Goal: Transaction & Acquisition: Purchase product/service

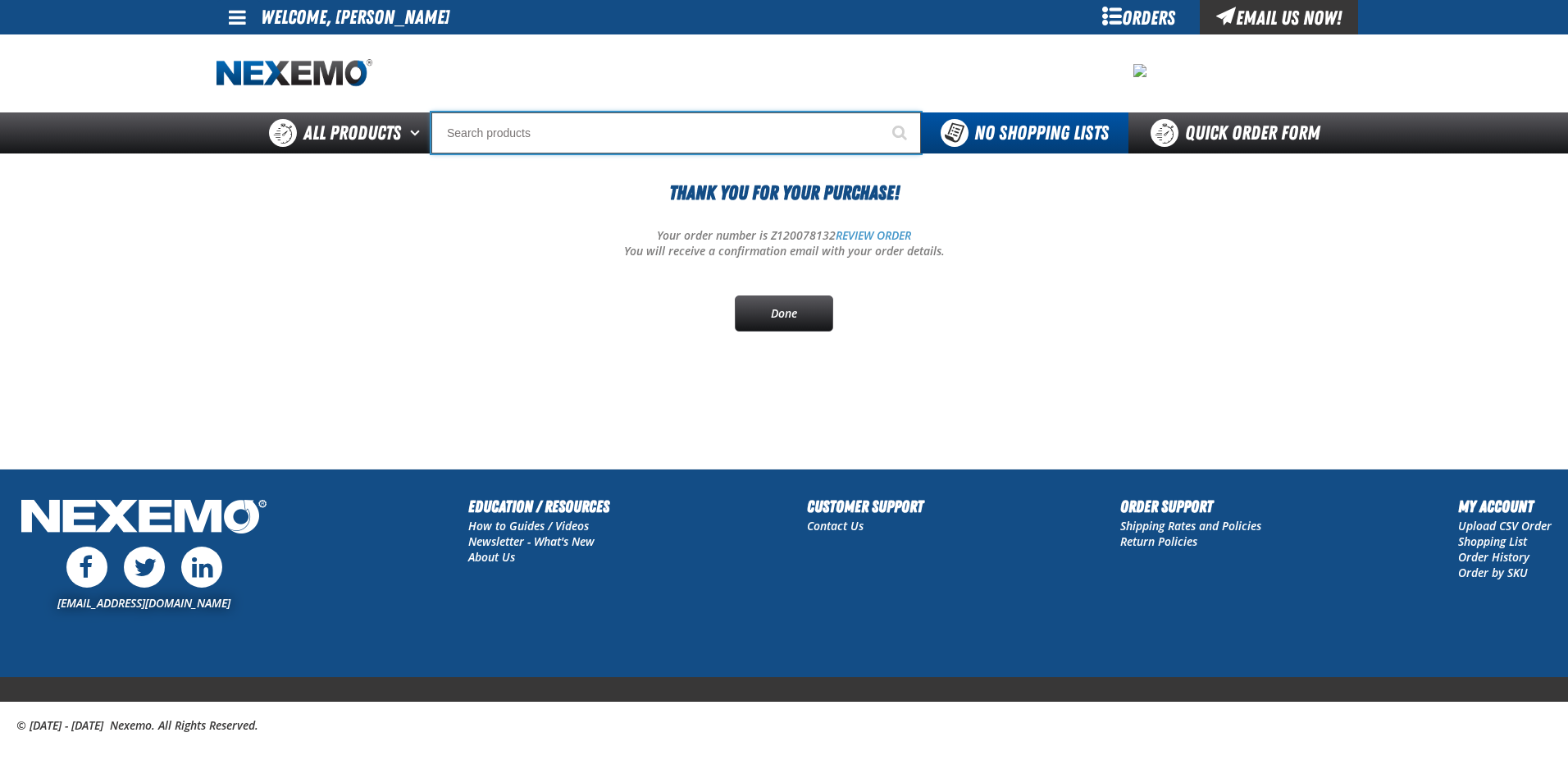
click at [603, 133] on input "Search" at bounding box center [676, 132] width 490 height 41
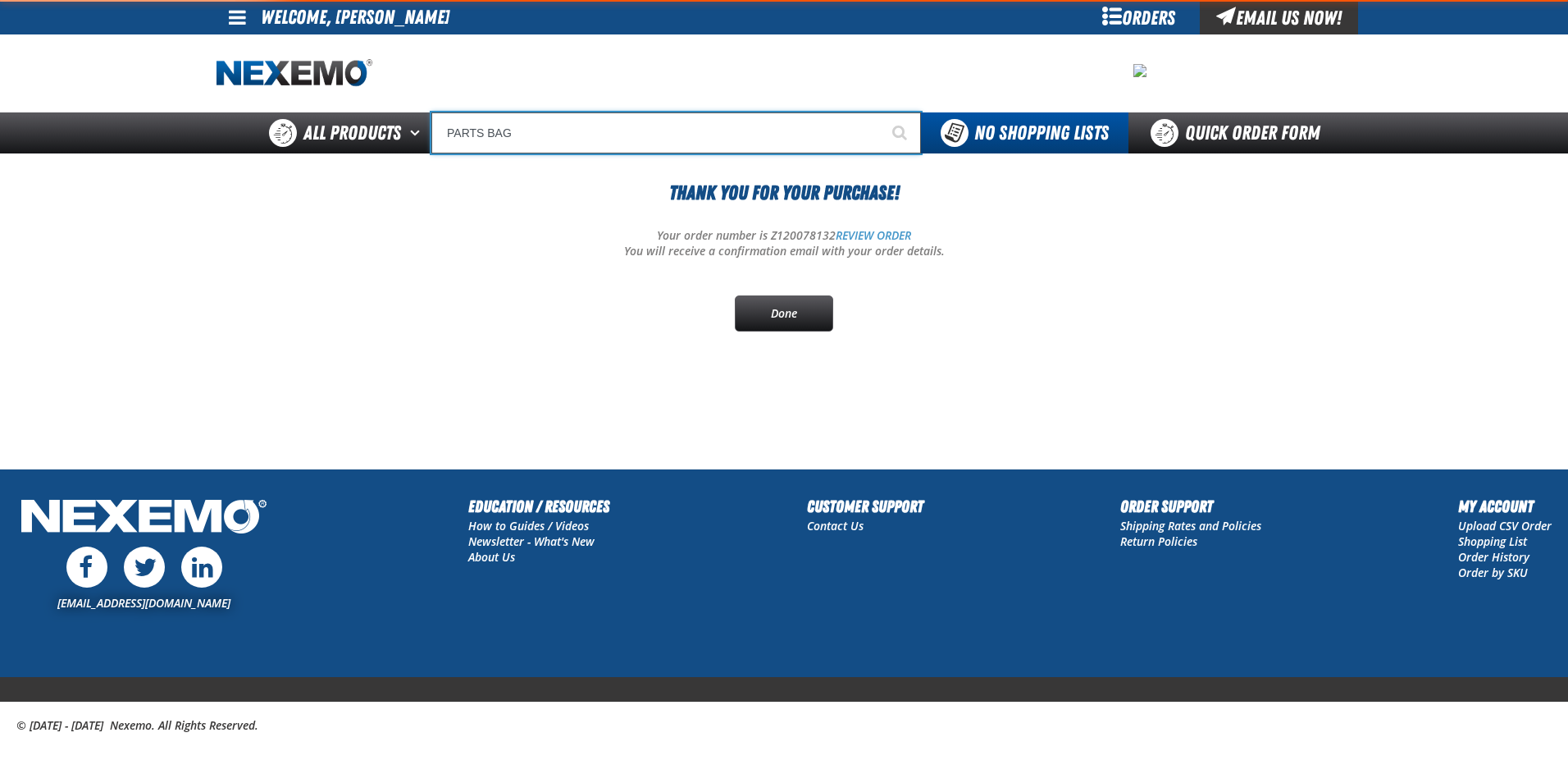
type input "PARTS BAG"
click at [880, 112] on button "Start Searching" at bounding box center [900, 132] width 41 height 41
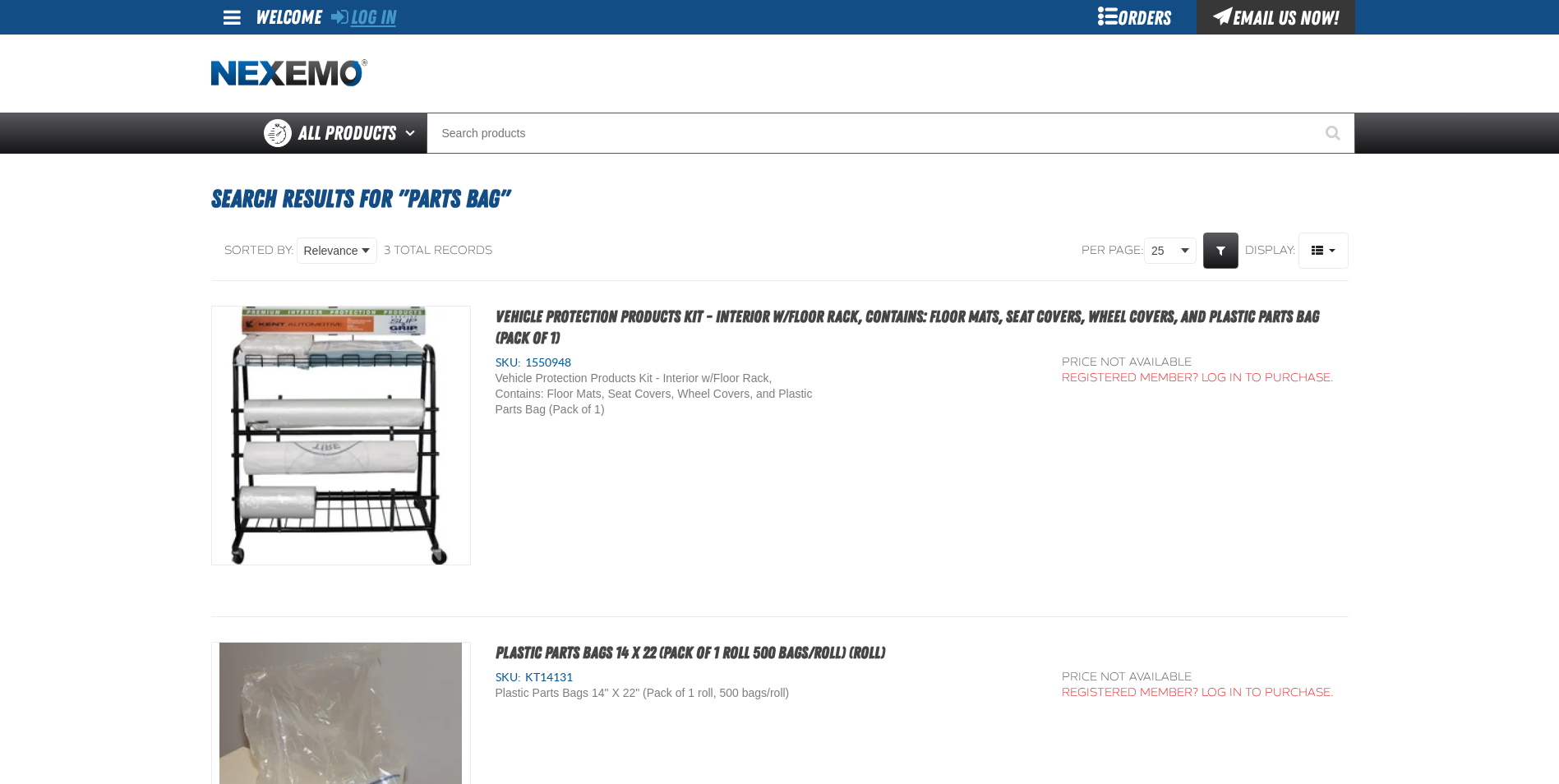
click at [384, 20] on link "Log In" at bounding box center [363, 17] width 65 height 23
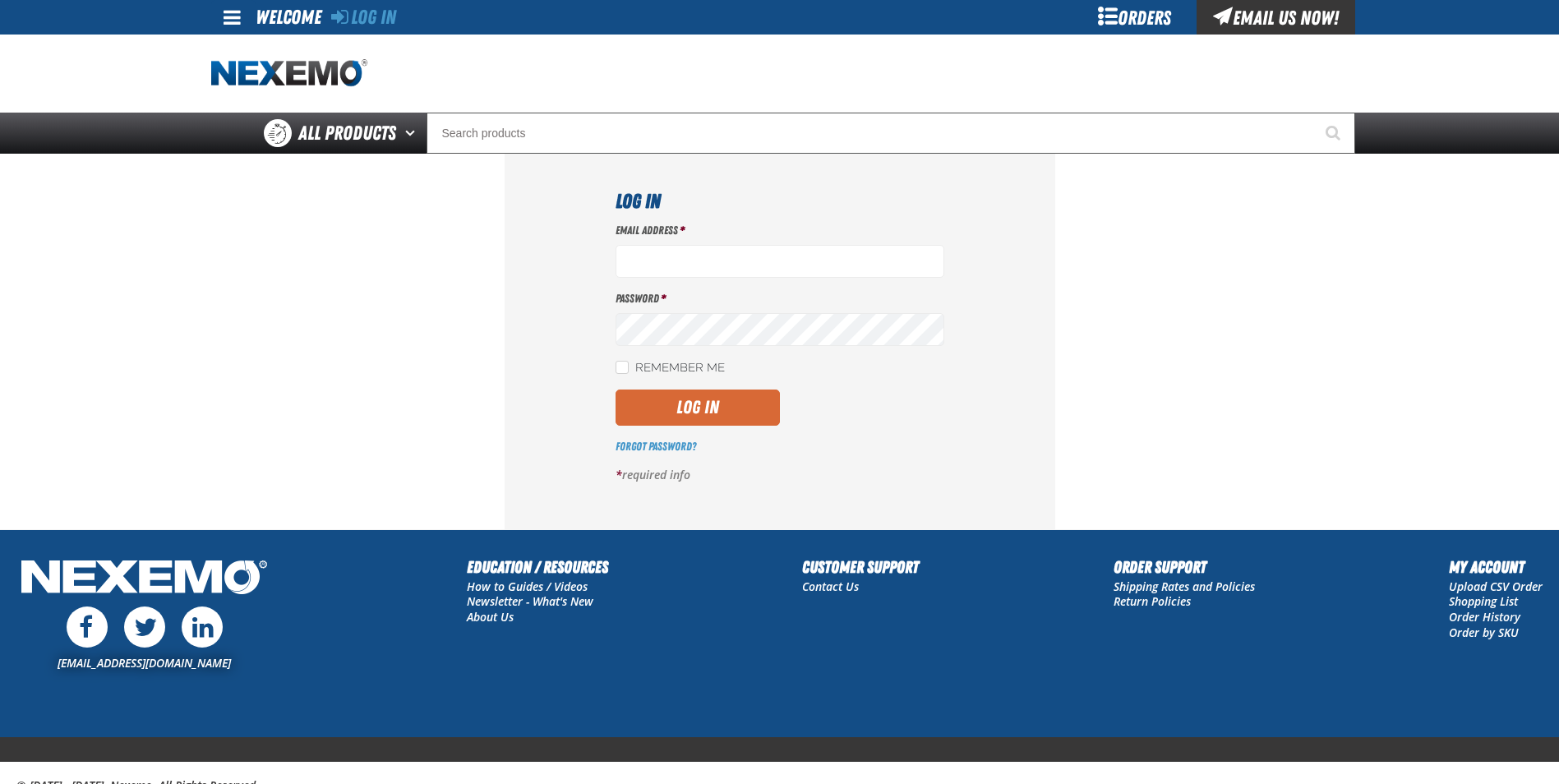
type input "cphillips@vtaig.com"
click at [701, 411] on button "Log In" at bounding box center [697, 407] width 164 height 36
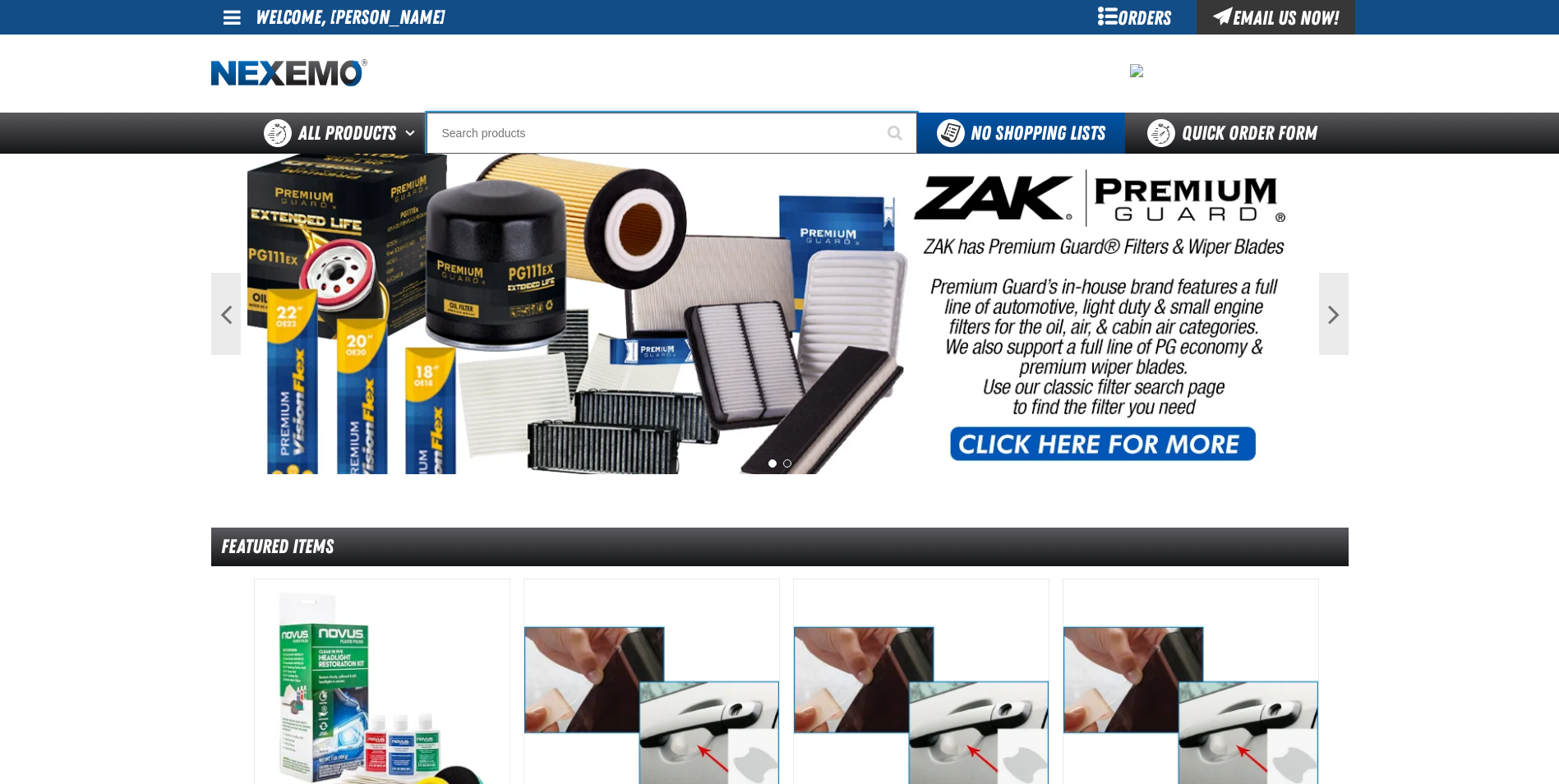
click at [556, 139] on input "Search" at bounding box center [672, 132] width 491 height 41
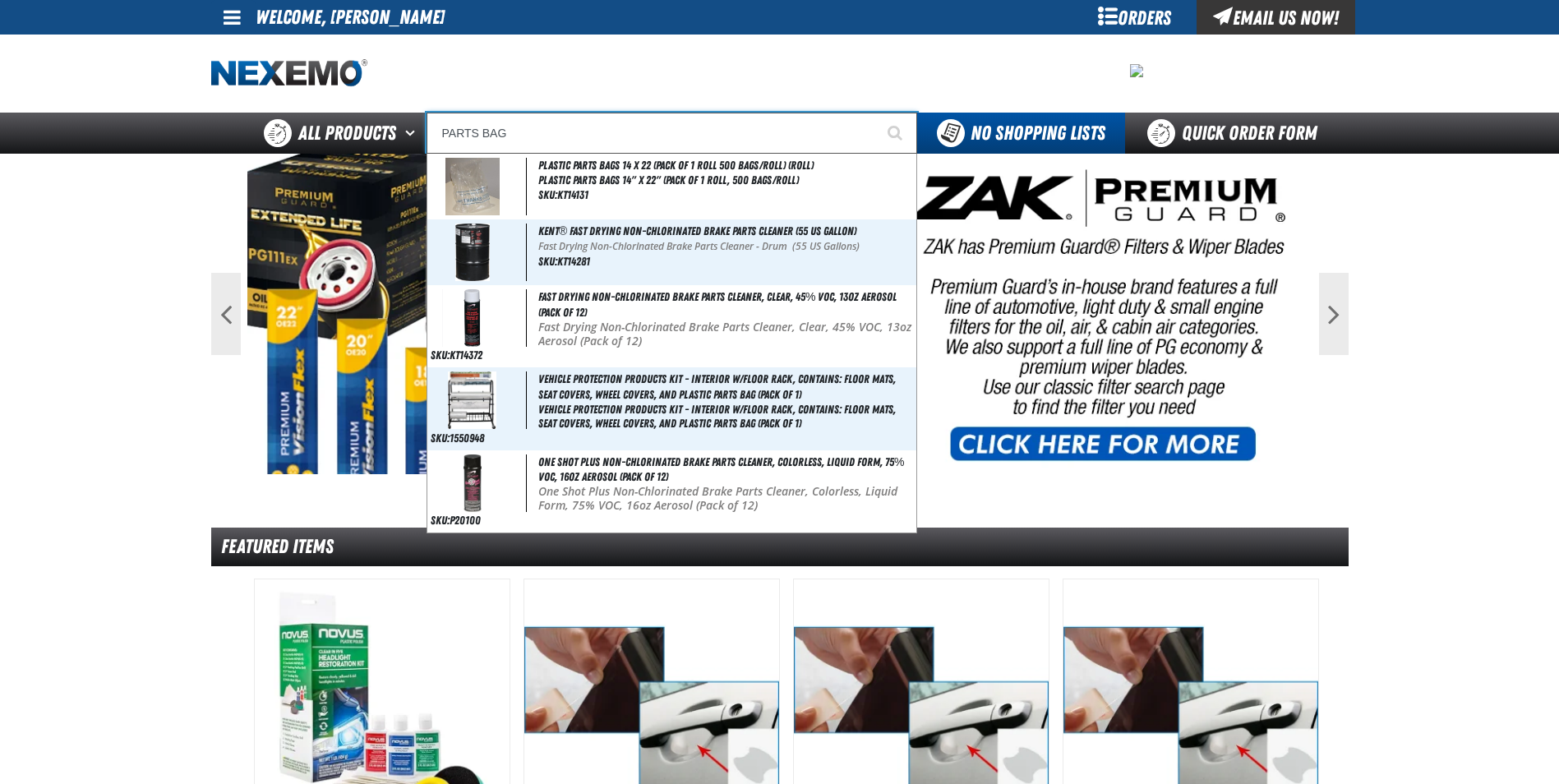
type input "PARTS BAG"
click at [876, 112] on button "Start Searching" at bounding box center [896, 132] width 41 height 41
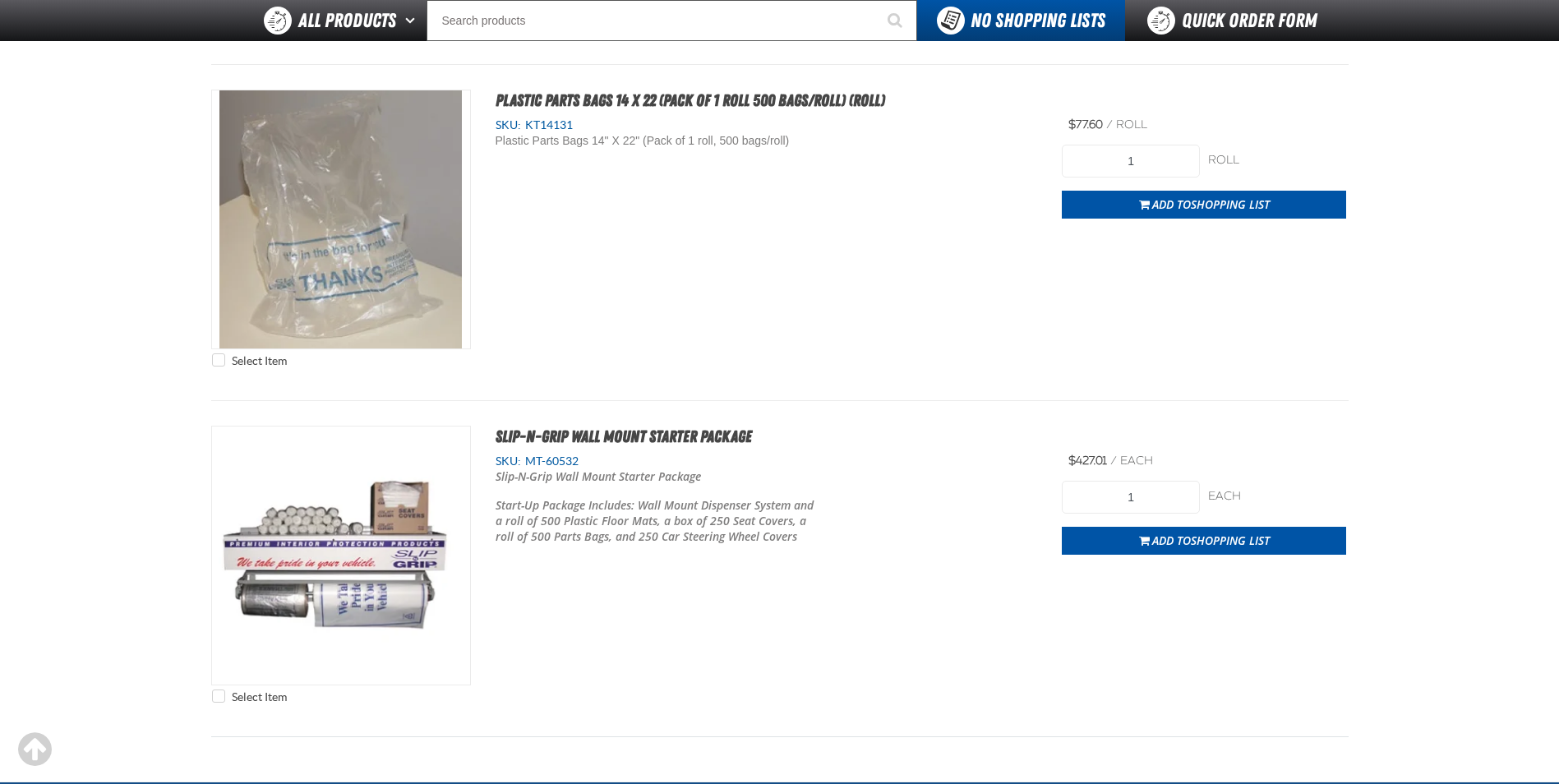
scroll to position [411, 0]
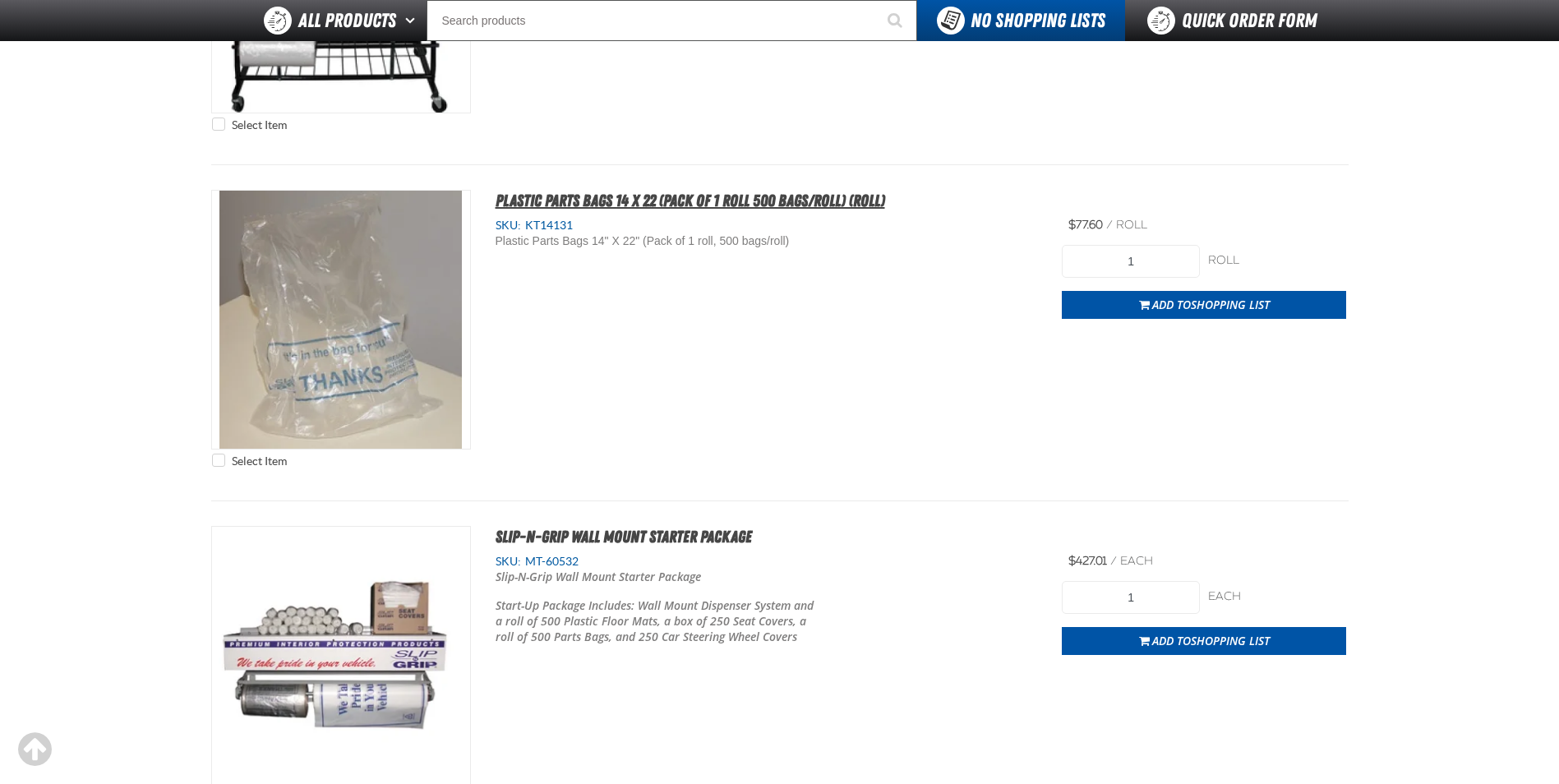
click at [764, 201] on span "Plastic Parts Bags 14 X 22 (Pack of 1 roll 500 bags/roll) (roll)" at bounding box center [690, 200] width 389 height 20
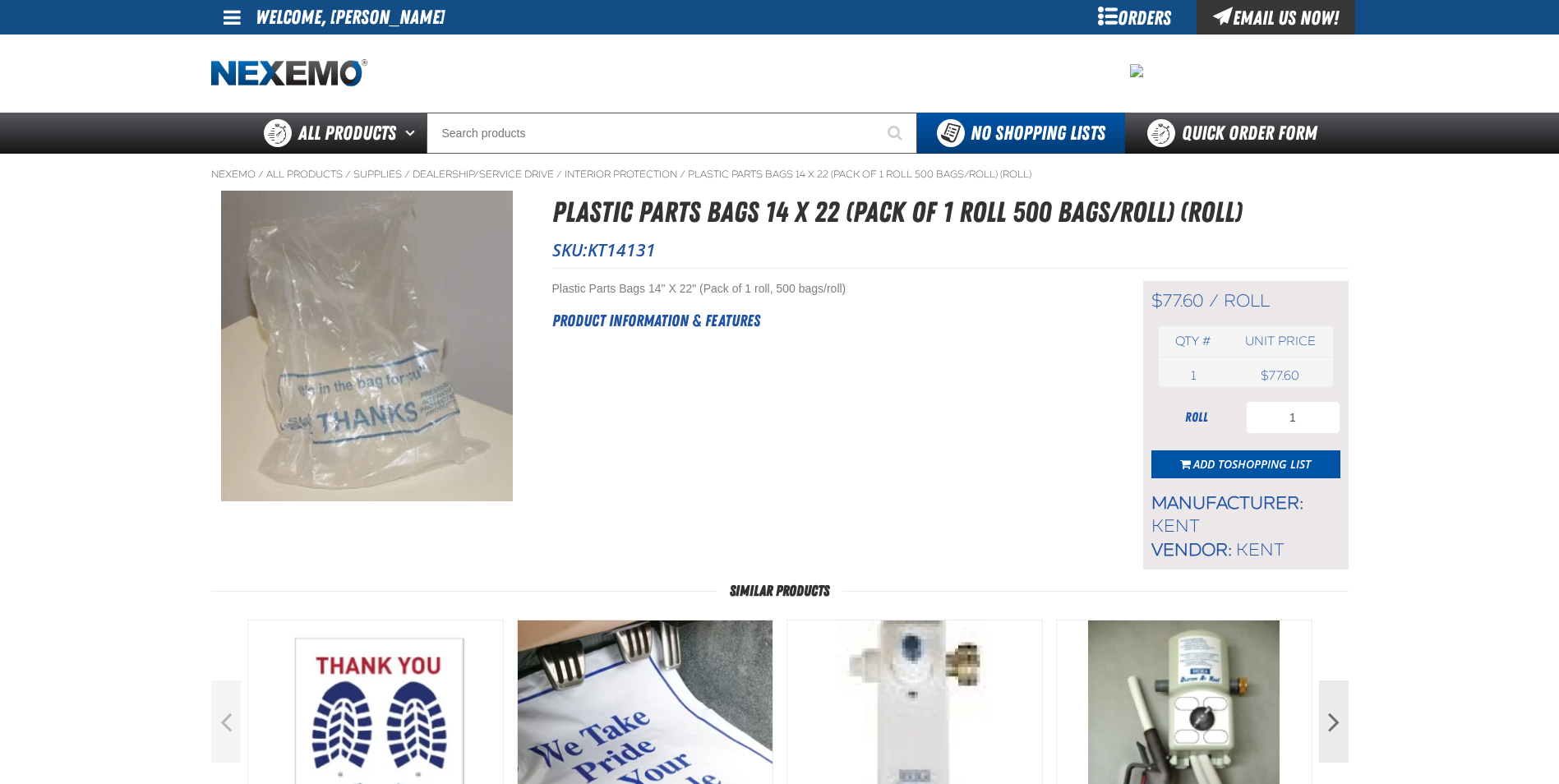
click at [694, 316] on h2 "Product Information & Features" at bounding box center [826, 320] width 549 height 25
click at [1229, 466] on span "Add to Shopping List" at bounding box center [1251, 464] width 118 height 15
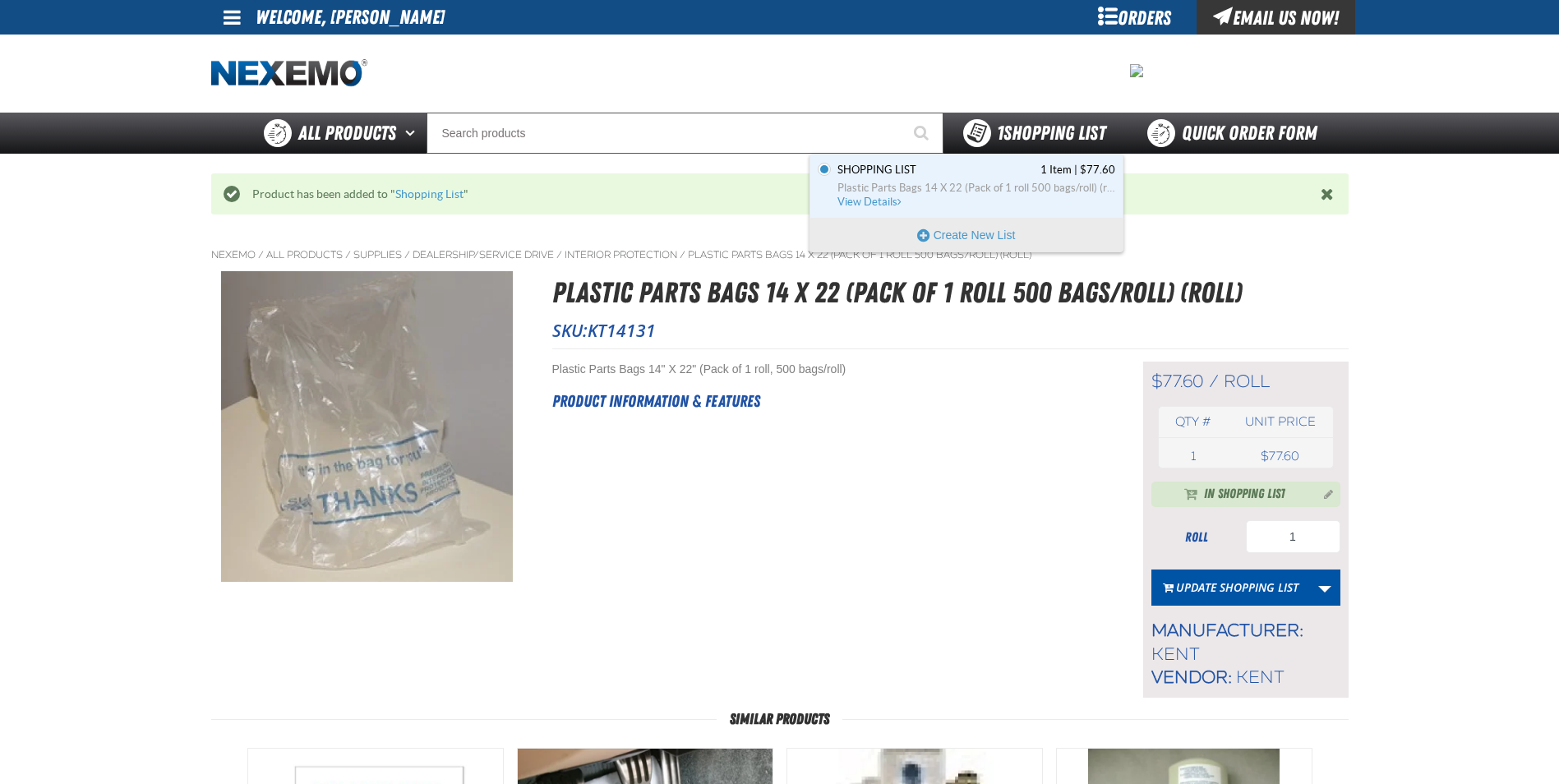
click at [1020, 130] on span "1 Shopping List" at bounding box center [1051, 133] width 108 height 23
click at [989, 175] on span "Shopping List 1 Item | $77.60" at bounding box center [976, 170] width 278 height 14
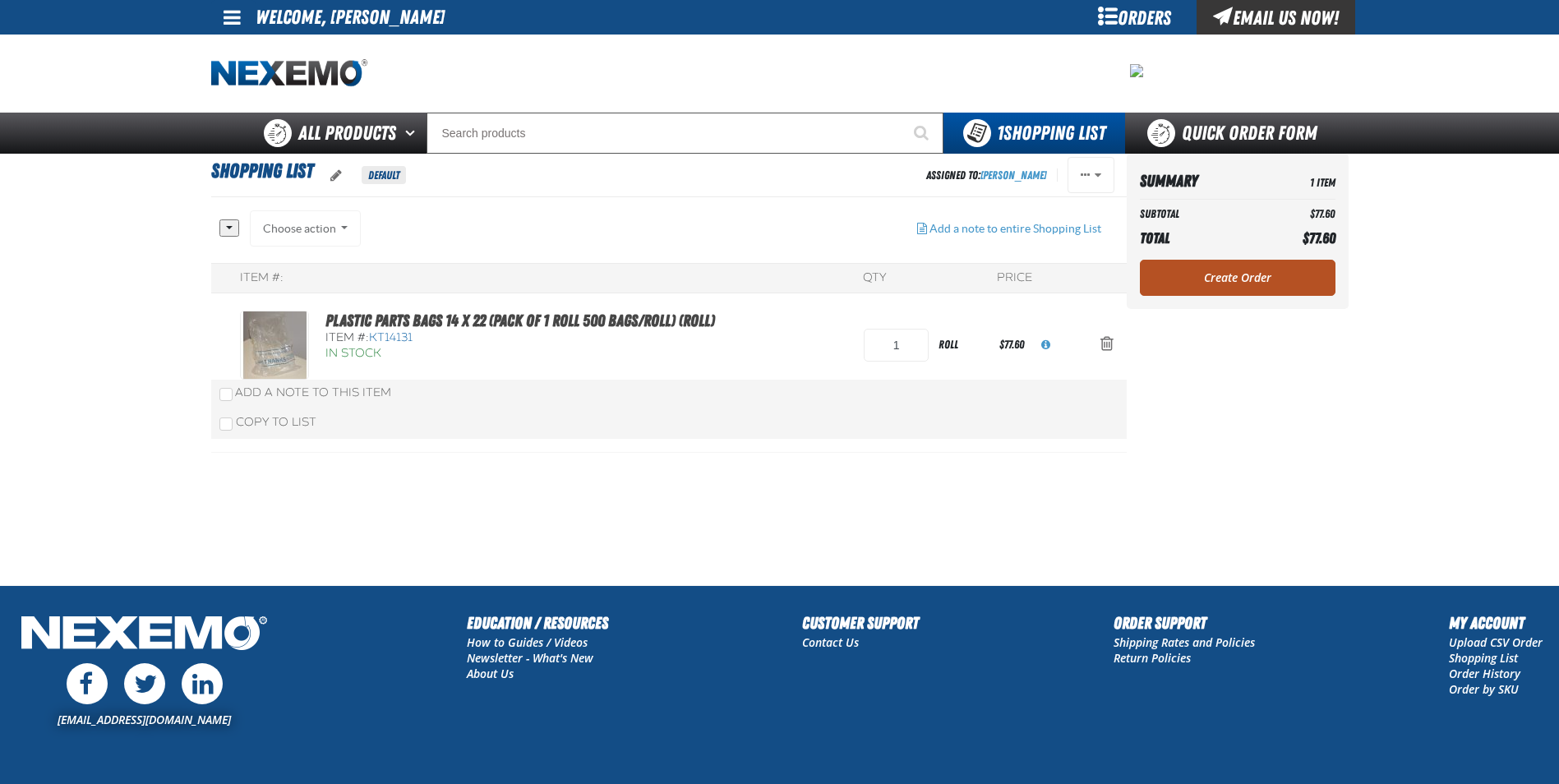
click at [1202, 289] on link "Create Order" at bounding box center [1238, 278] width 196 height 36
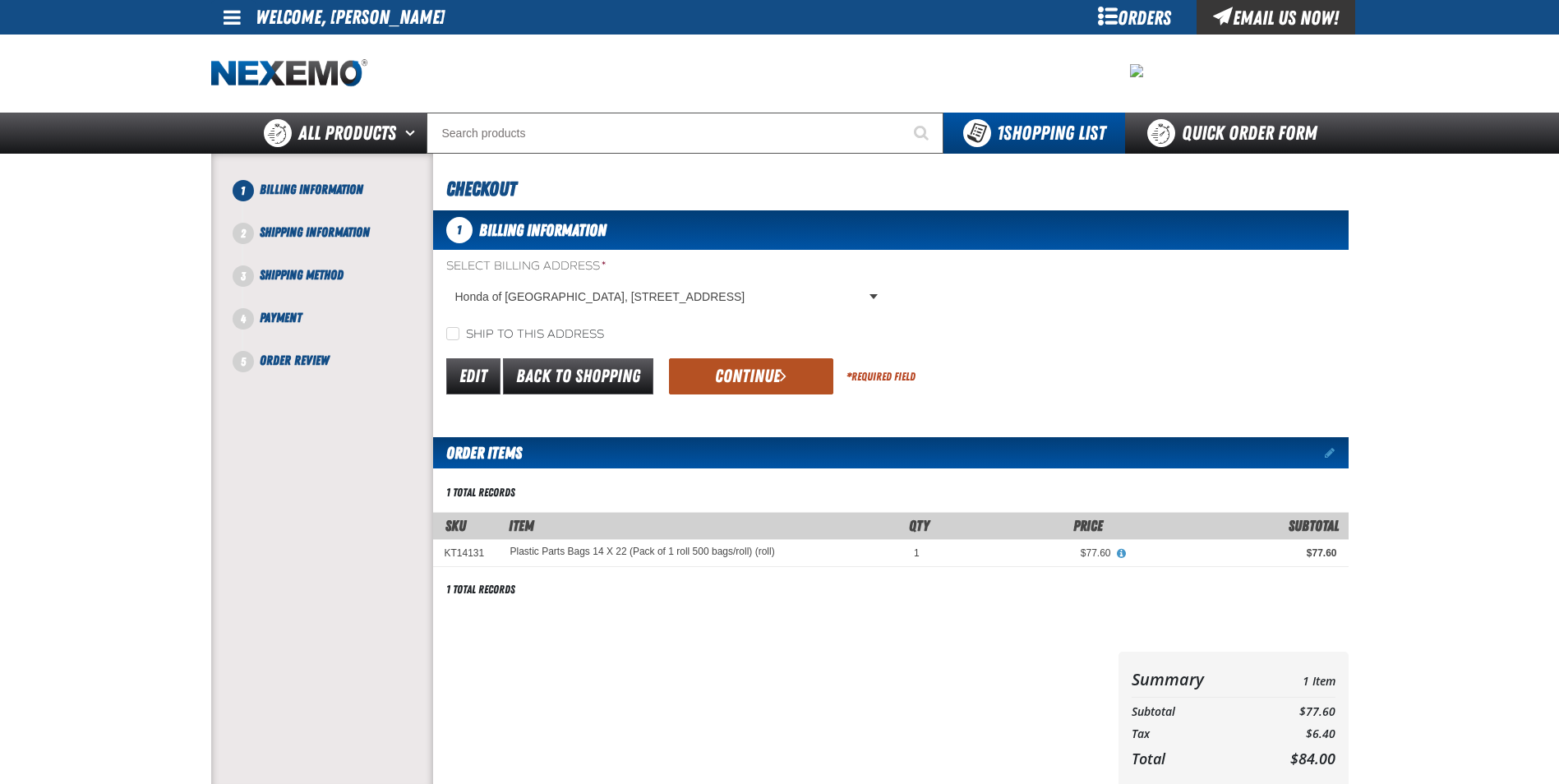
click at [762, 384] on button "Continue" at bounding box center [751, 377] width 164 height 36
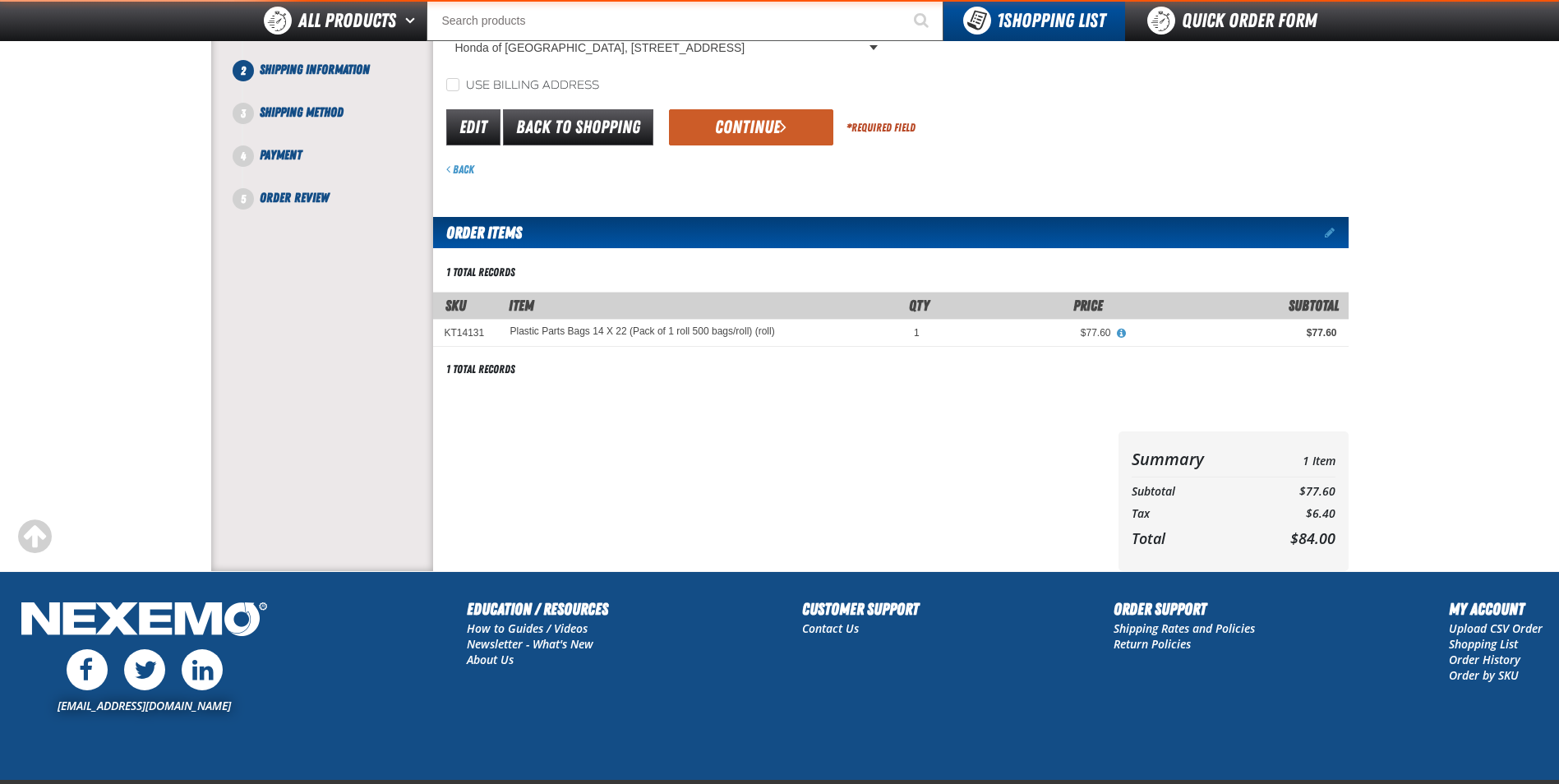
scroll to position [246, 0]
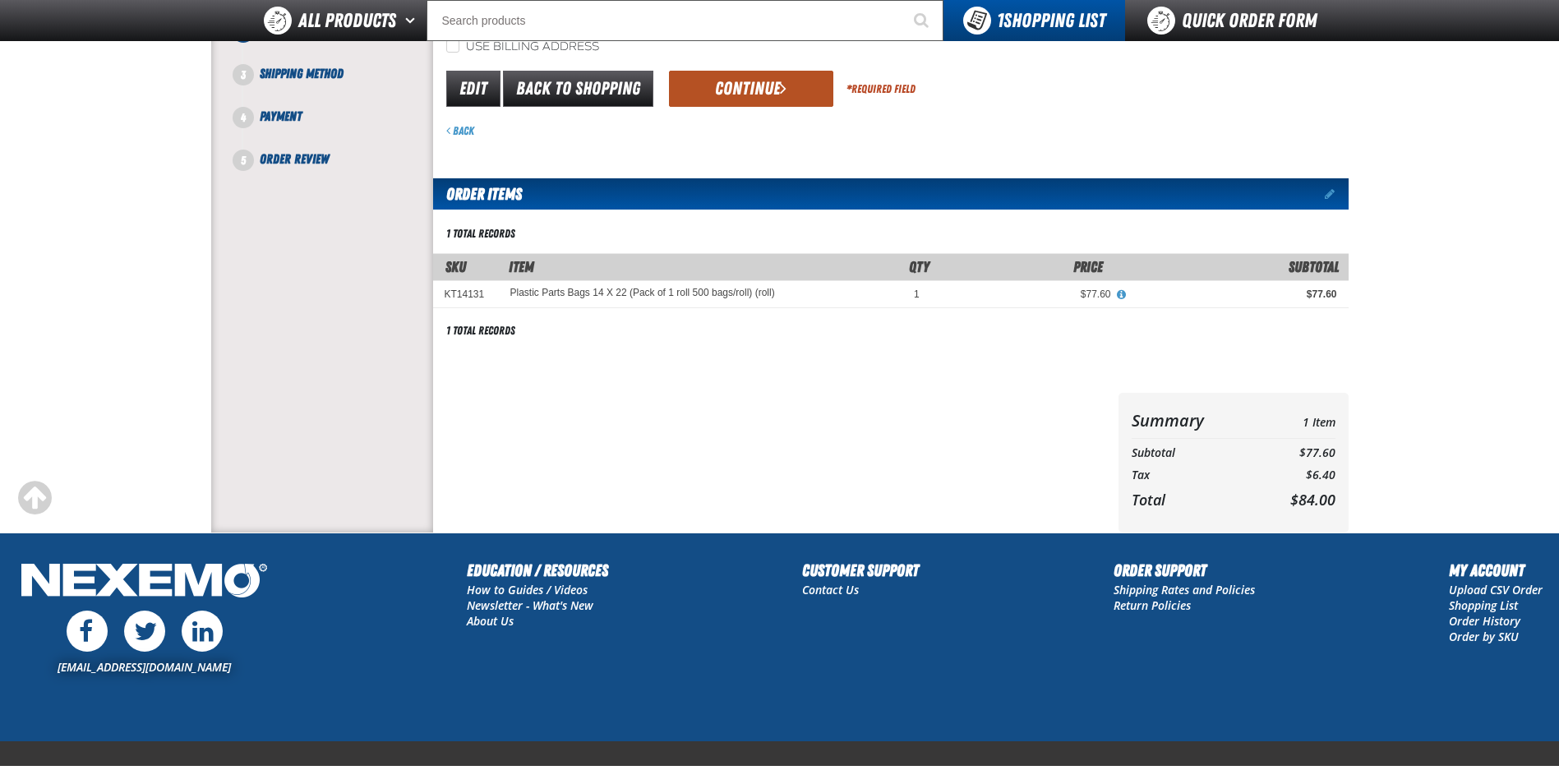
click at [750, 100] on button "Continue" at bounding box center [751, 89] width 164 height 36
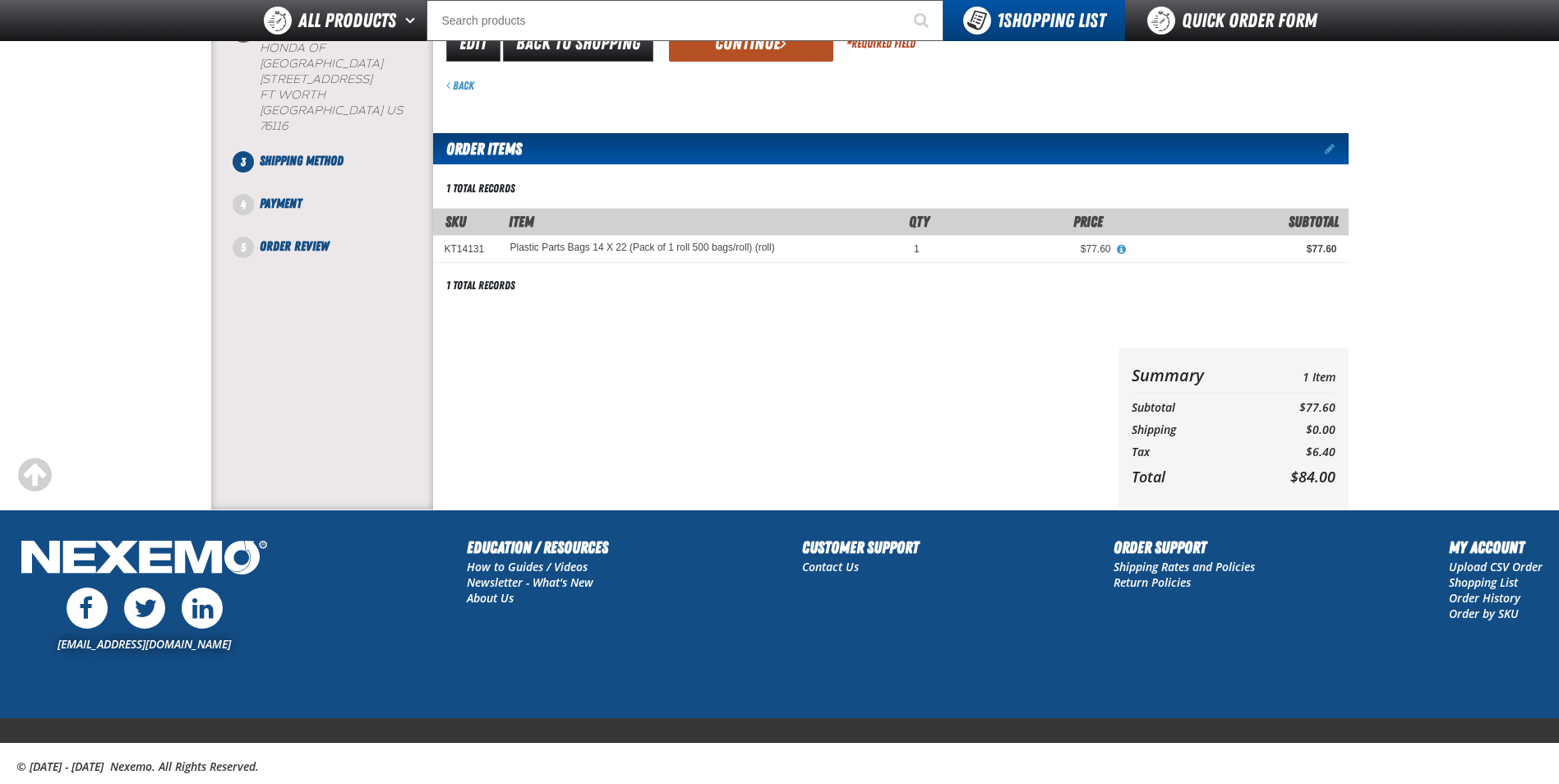
click at [766, 60] on button "Continue" at bounding box center [751, 44] width 164 height 36
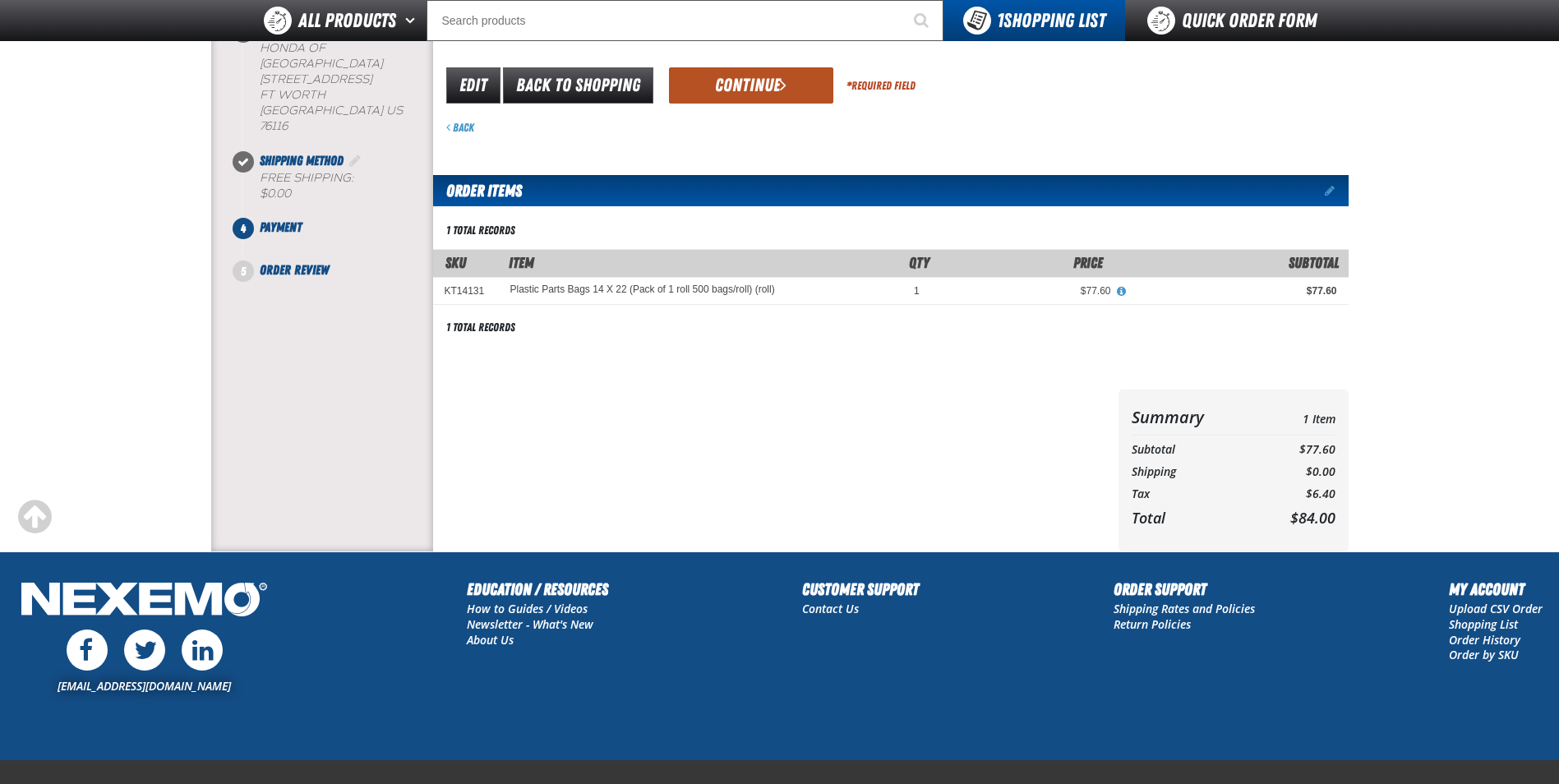
click at [781, 69] on button "Continue" at bounding box center [751, 85] width 164 height 36
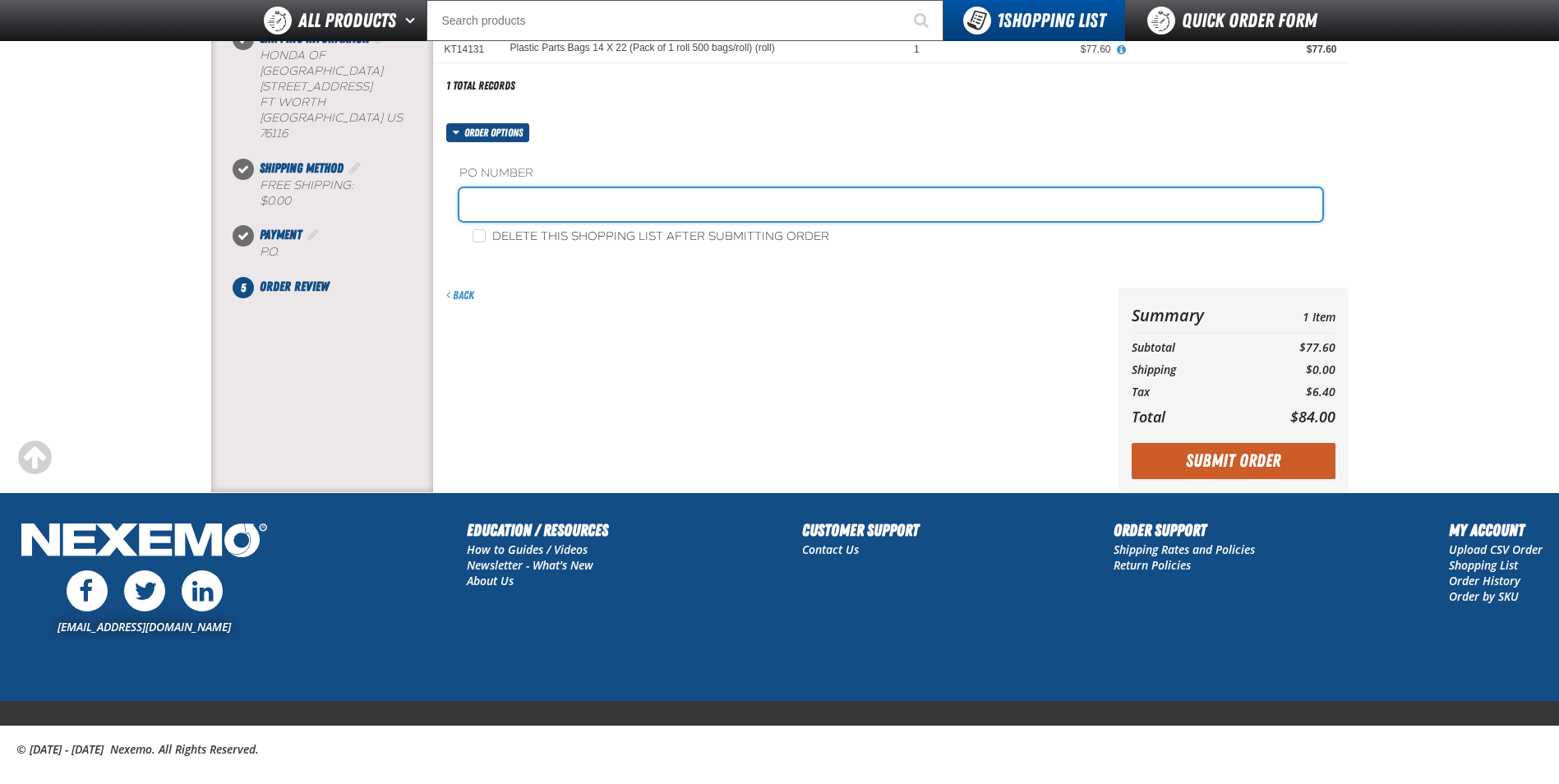
click at [535, 209] on input "text" at bounding box center [891, 204] width 863 height 33
type input "PARTS0812"
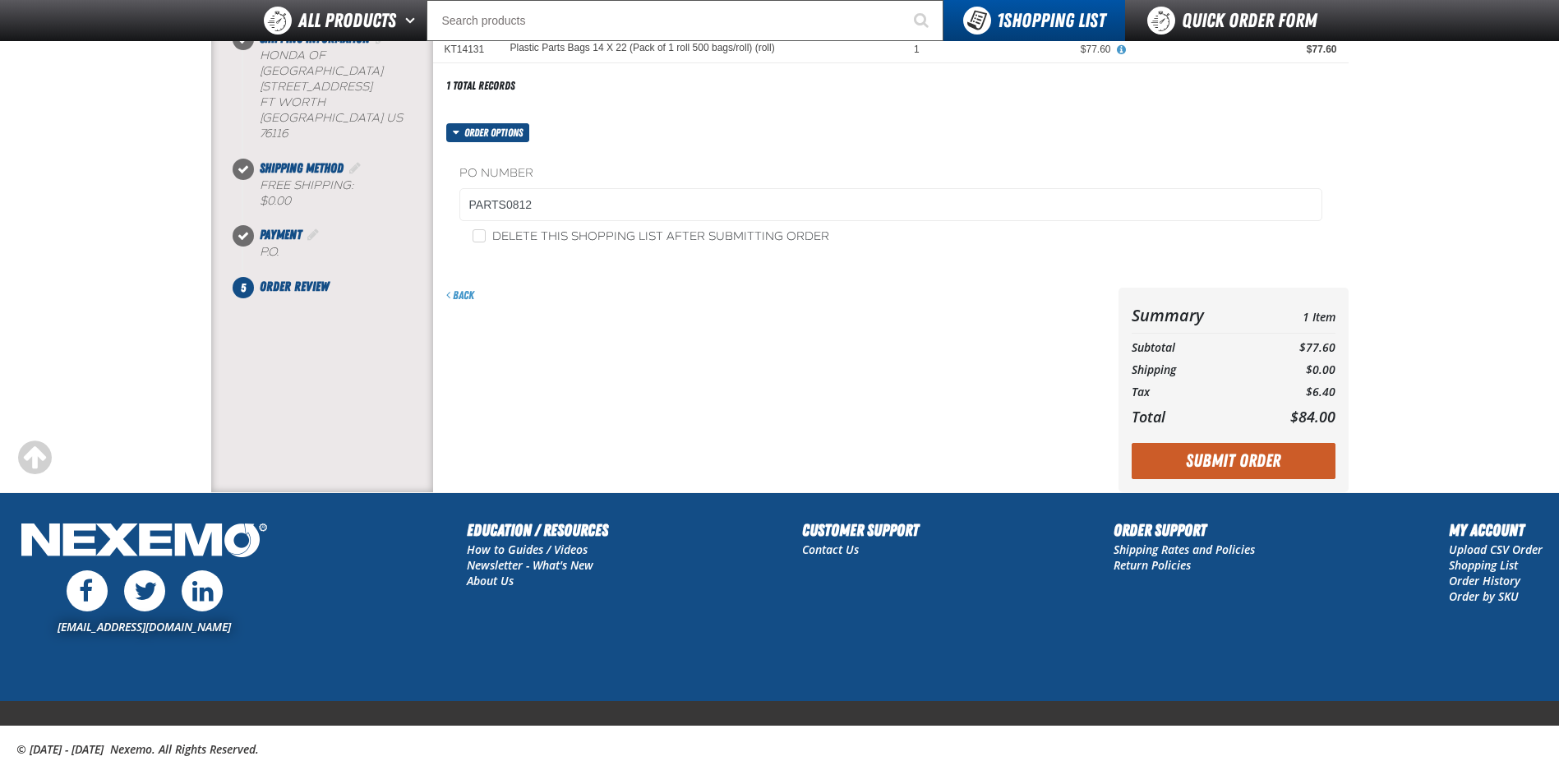
click at [557, 233] on label "Delete this shopping list after submitting order" at bounding box center [651, 237] width 357 height 15
click at [485, 233] on input "Delete this shopping list after submitting order" at bounding box center [479, 236] width 13 height 13
checkbox input "true"
click at [1278, 457] on button "Submit Order" at bounding box center [1233, 461] width 204 height 36
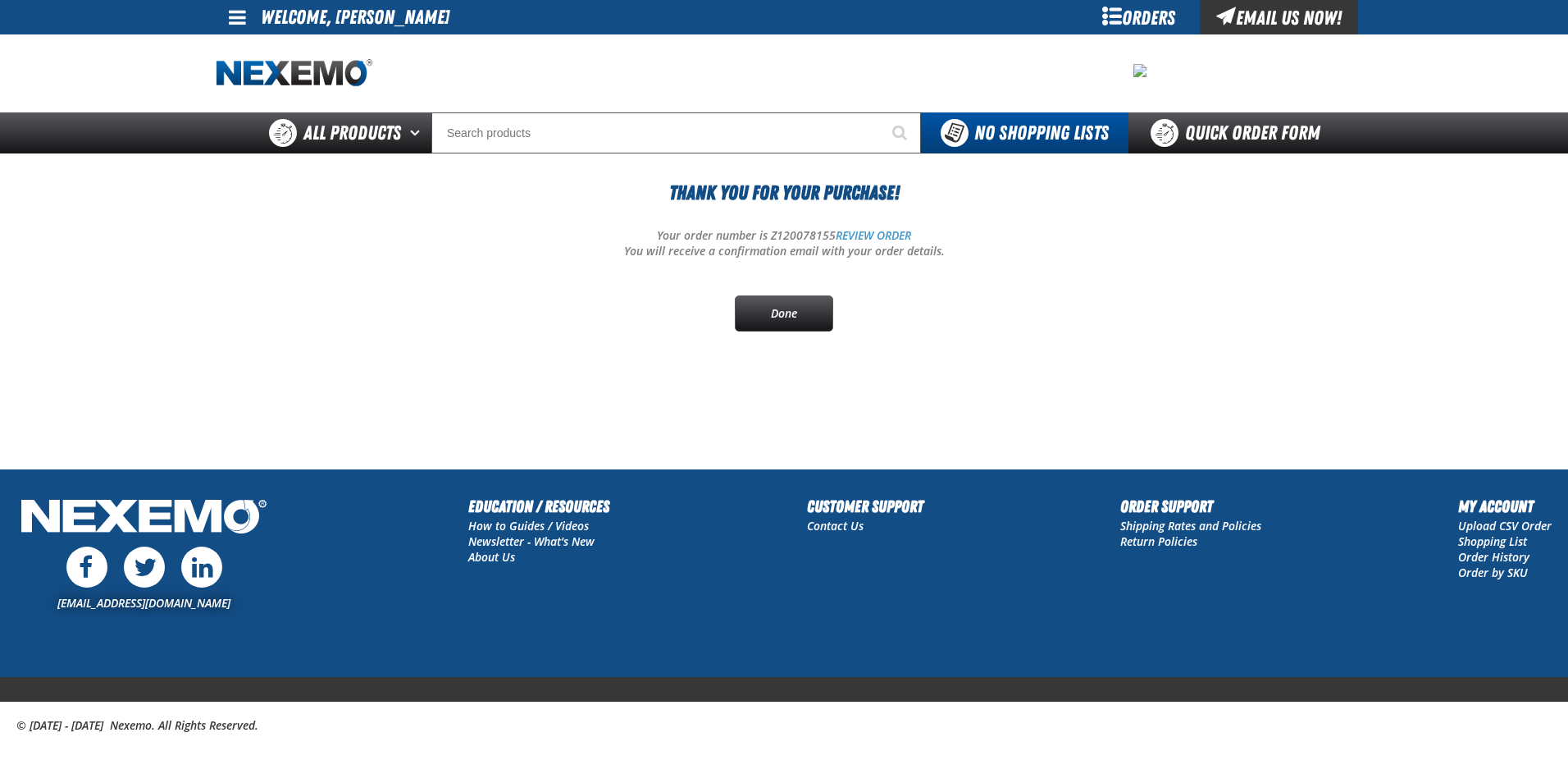
drag, startPoint x: 1491, startPoint y: 0, endPoint x: 970, endPoint y: 82, distance: 527.4
click at [970, 82] on div at bounding box center [784, 73] width 1135 height 78
